Goal: Task Accomplishment & Management: Manage account settings

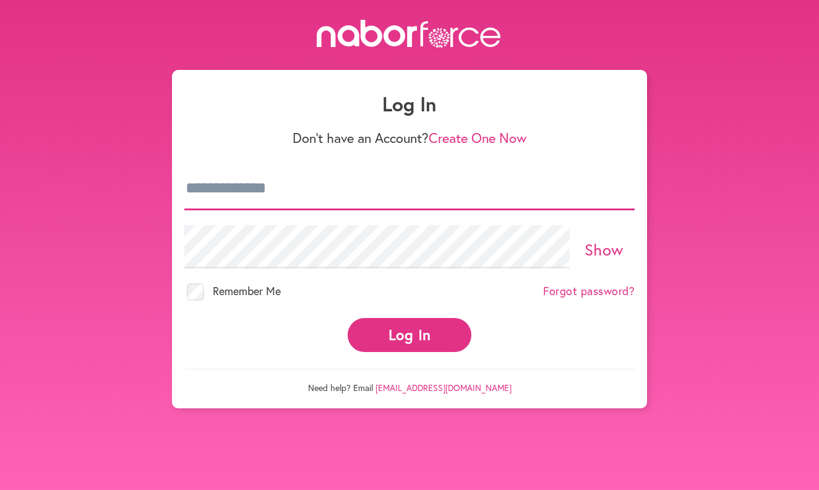
click at [319, 198] on input "email" at bounding box center [409, 188] width 451 height 43
type input "**********"
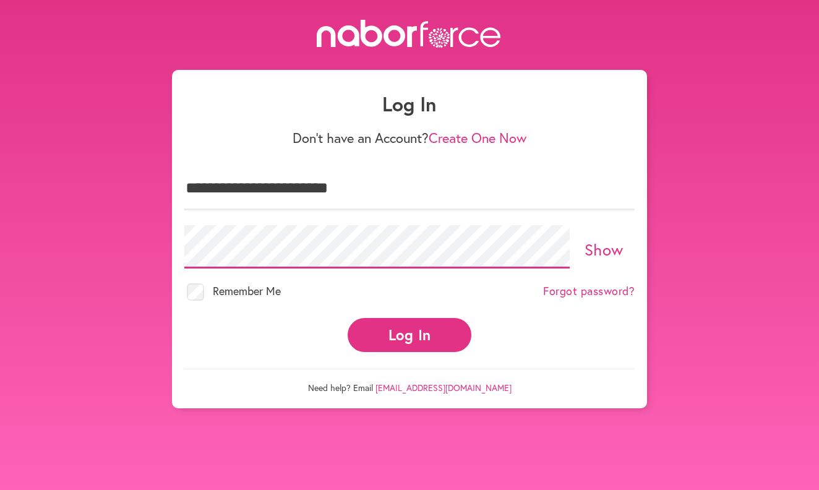
click at [410, 334] on button "Log In" at bounding box center [410, 335] width 124 height 34
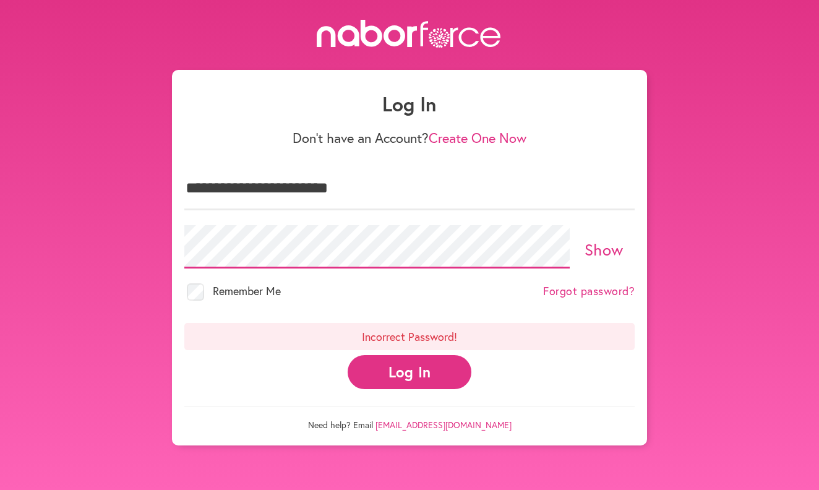
click at [410, 371] on button "Log In" at bounding box center [410, 372] width 124 height 34
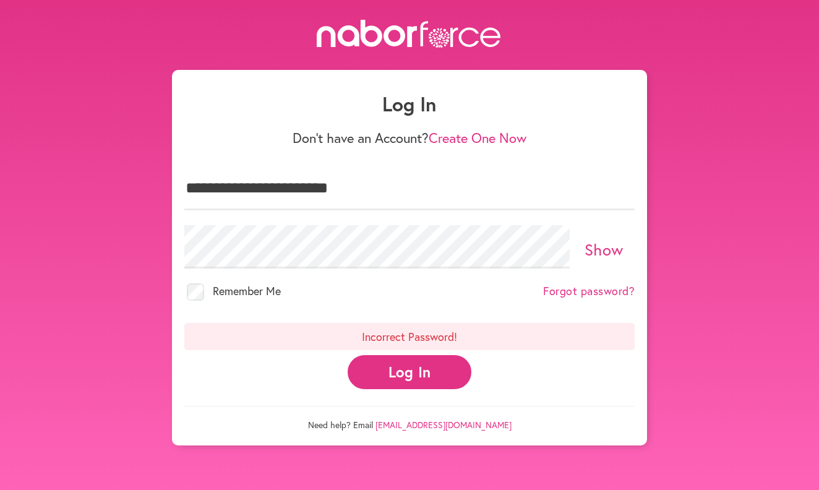
click at [400, 365] on button "Log In" at bounding box center [410, 372] width 124 height 34
click at [399, 371] on button "Log In" at bounding box center [410, 372] width 124 height 34
click at [566, 291] on link "Forgot password?" at bounding box center [589, 292] width 92 height 14
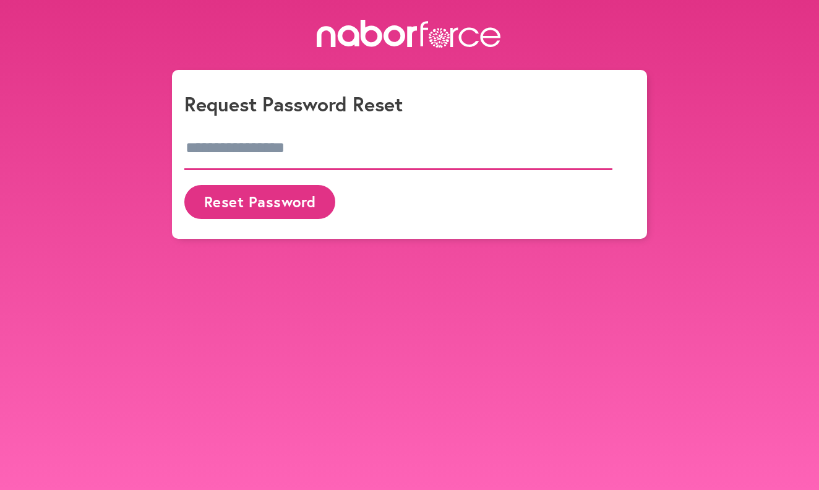
click at [319, 142] on input "email" at bounding box center [398, 148] width 428 height 43
type input "**********"
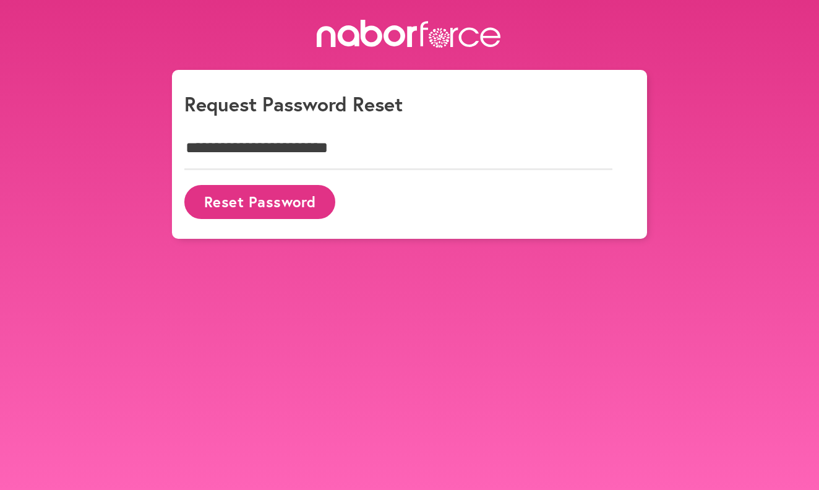
click at [294, 199] on button "Reset Password" at bounding box center [259, 202] width 151 height 34
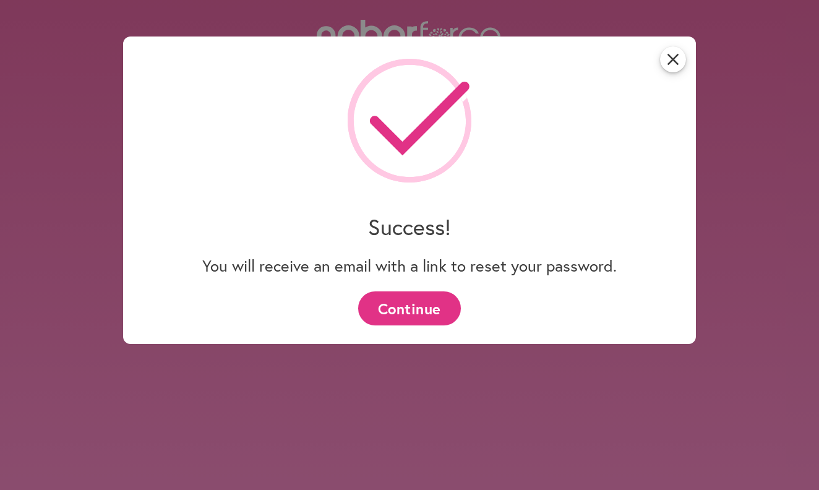
click at [403, 308] on button "Continue" at bounding box center [409, 308] width 102 height 34
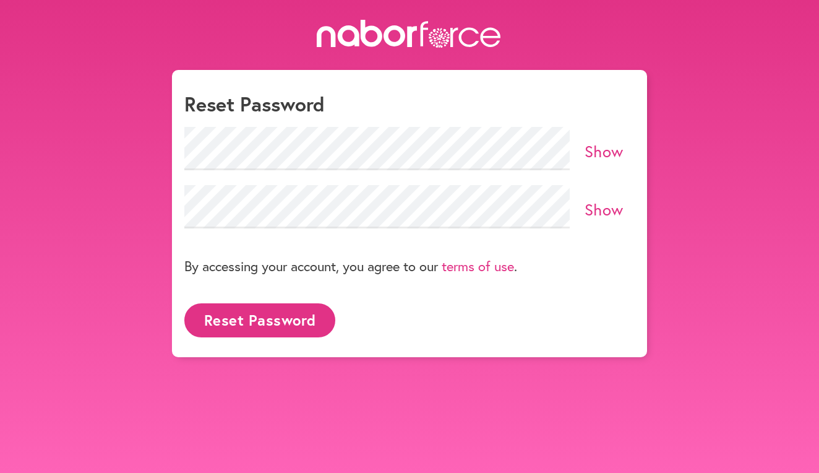
click at [610, 153] on link "Show" at bounding box center [604, 150] width 39 height 21
click at [589, 207] on link "Show" at bounding box center [604, 209] width 39 height 21
click at [278, 321] on button "Reset Password" at bounding box center [259, 320] width 151 height 34
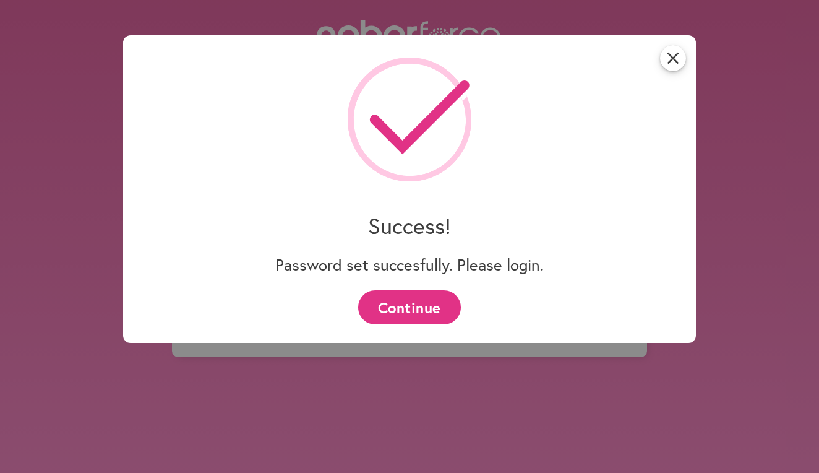
click at [408, 314] on button "Continue" at bounding box center [409, 307] width 102 height 34
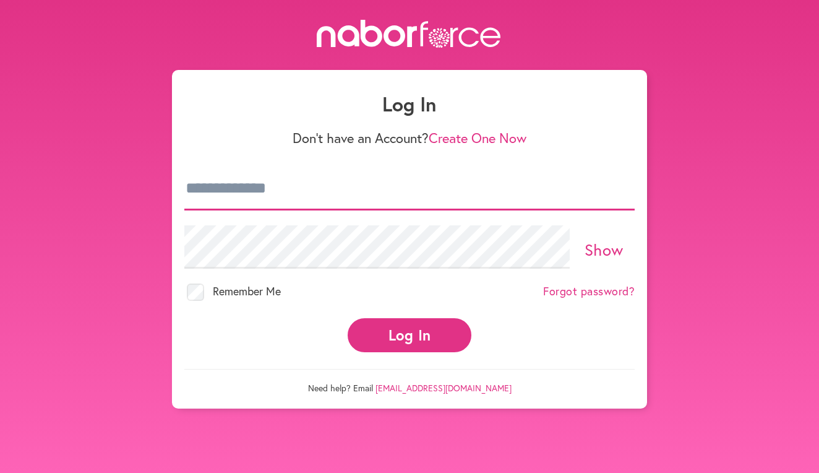
click at [326, 202] on input "email" at bounding box center [409, 188] width 451 height 43
type input "**********"
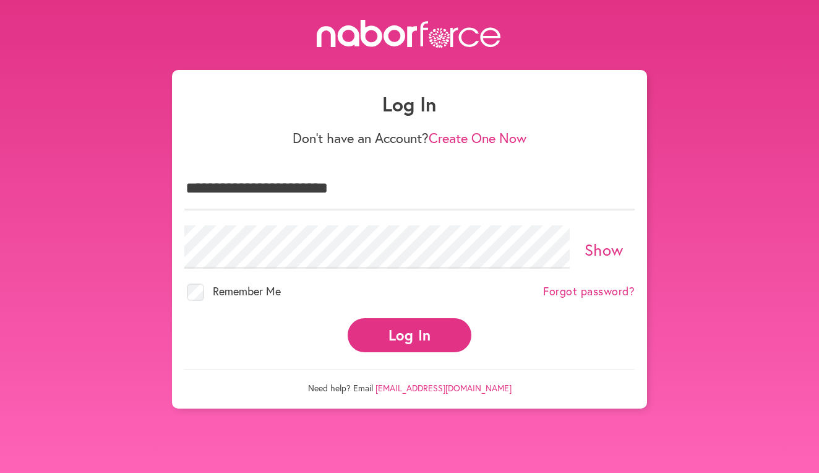
click at [412, 344] on button "Log In" at bounding box center [410, 335] width 124 height 34
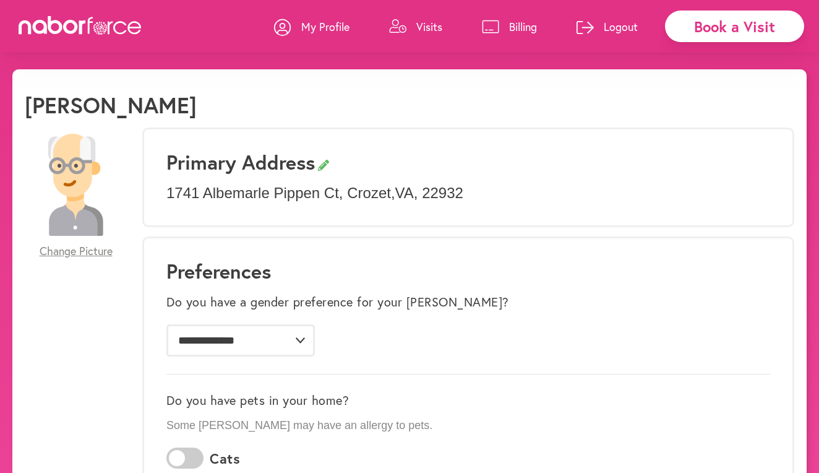
scroll to position [10, 0]
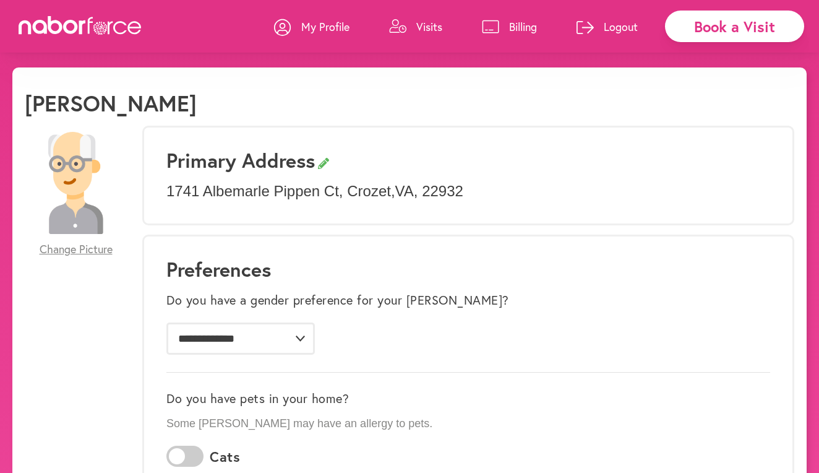
click at [517, 25] on p "Billing" at bounding box center [523, 26] width 28 height 15
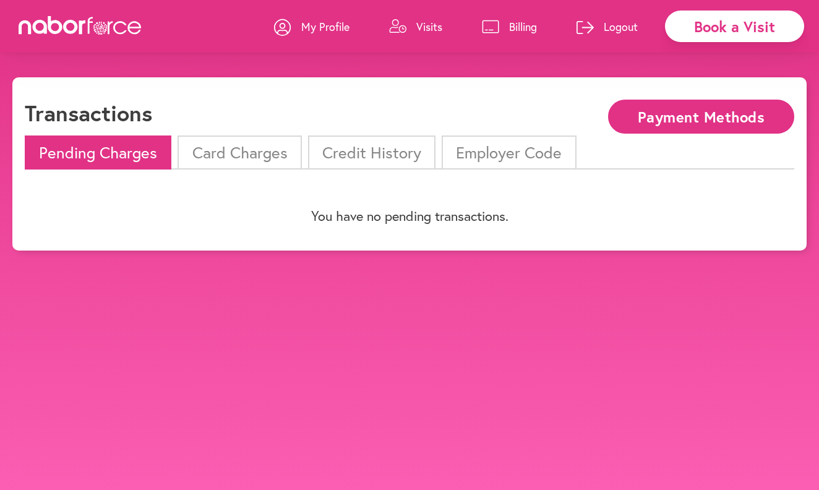
click at [198, 152] on li "Card Charges" at bounding box center [240, 153] width 124 height 34
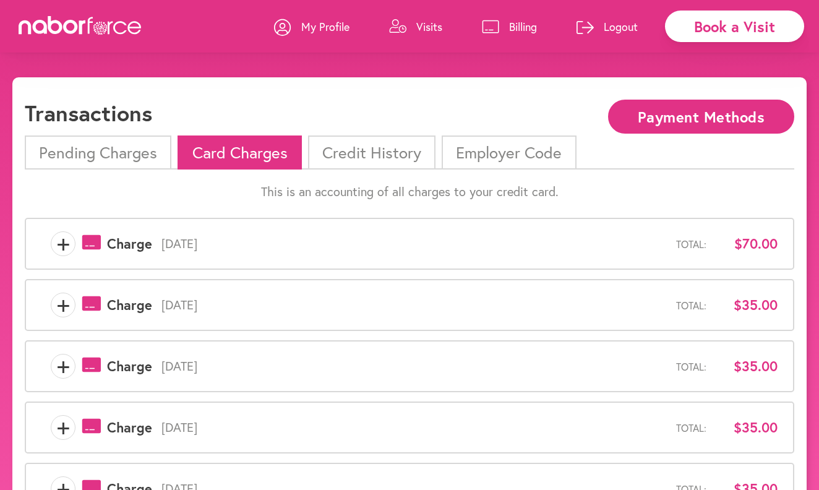
click at [322, 162] on li "Credit History" at bounding box center [371, 153] width 127 height 34
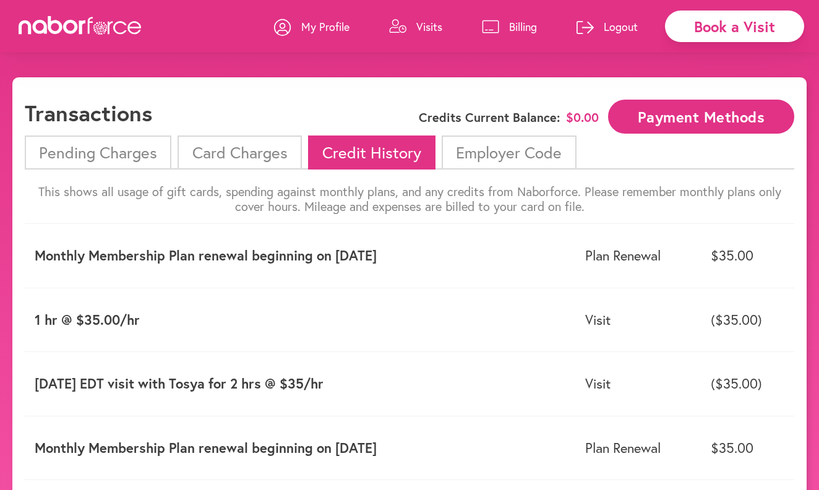
click at [329, 27] on p "My Profile" at bounding box center [325, 26] width 48 height 15
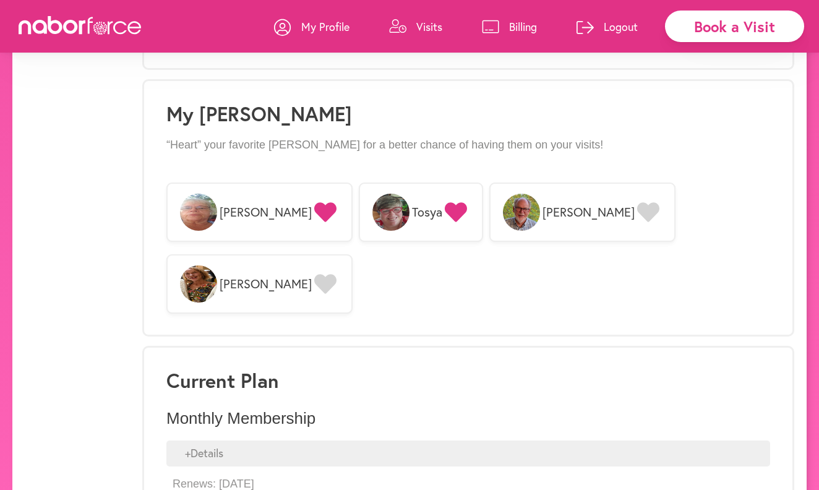
scroll to position [943, 0]
